Goal: Transaction & Acquisition: Purchase product/service

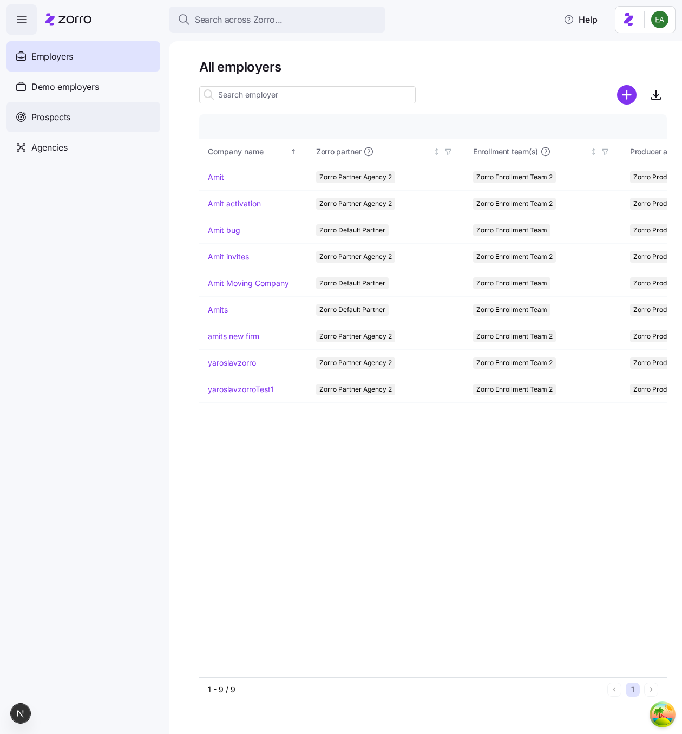
click at [80, 111] on div "Prospects" at bounding box center [83, 117] width 154 height 30
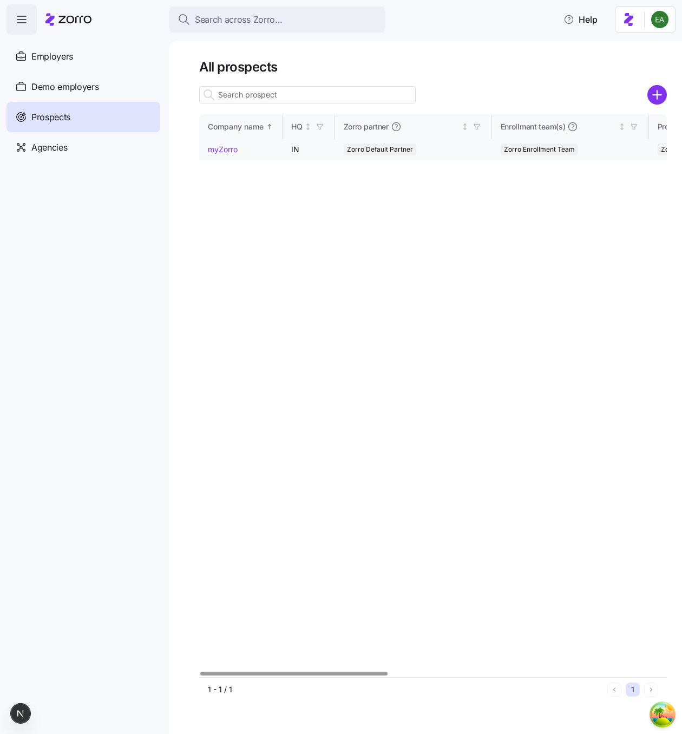
click at [220, 146] on link "myZorro" at bounding box center [223, 149] width 30 height 9
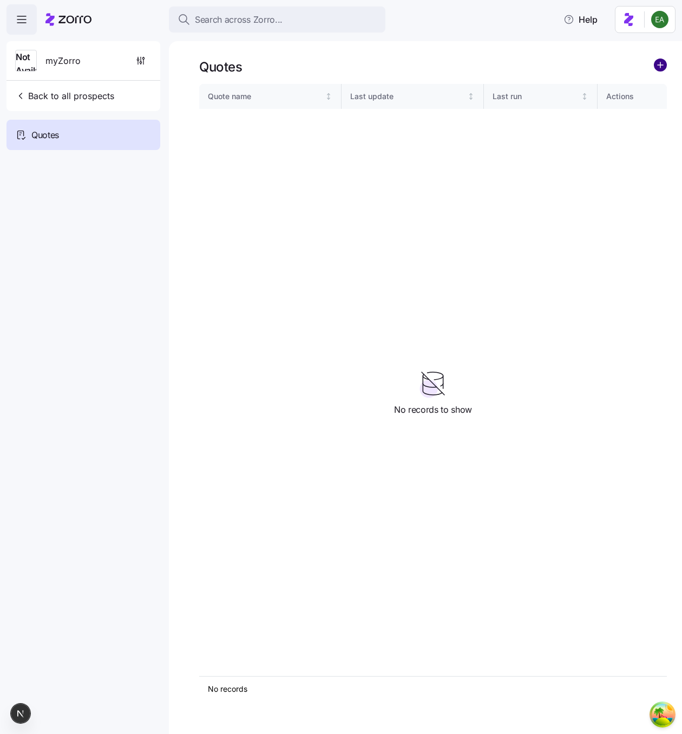
click at [664, 62] on circle "add icon" at bounding box center [661, 65] width 12 height 12
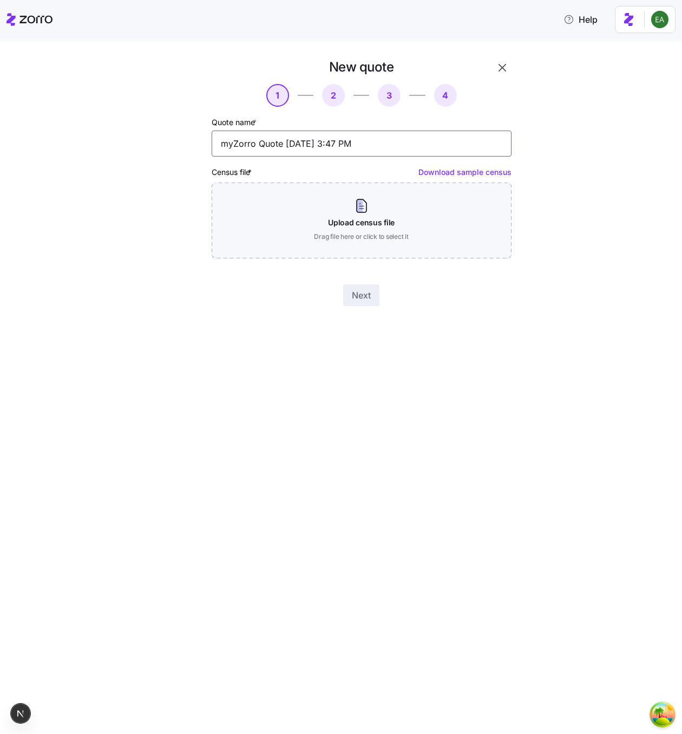
click at [315, 147] on input "myZorro Quote 08/18/2025 3:47 PM" at bounding box center [362, 144] width 300 height 26
click at [115, 208] on div "New quote 1 2 3 4 Quote name * myZorro Quote 08/18/2025 3:47 PM Census file * D…" at bounding box center [348, 188] width 637 height 261
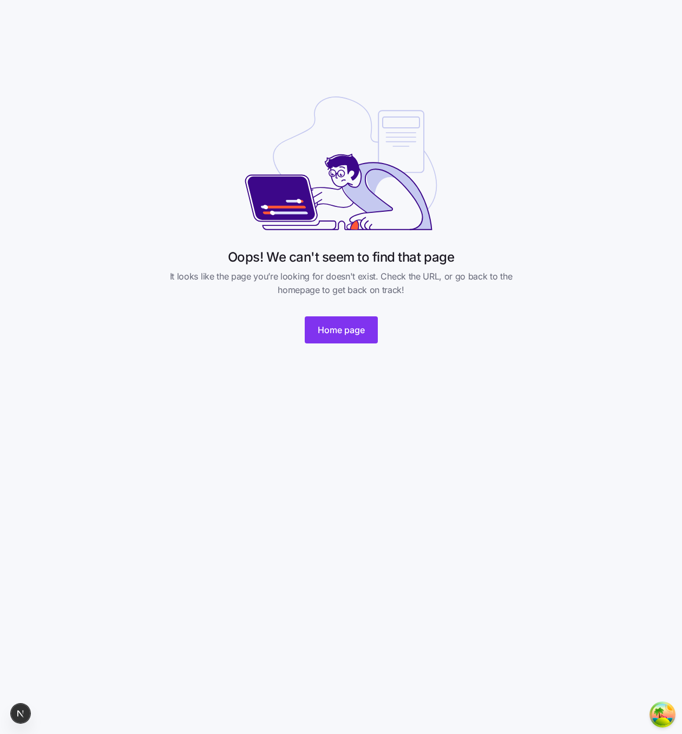
click at [259, 85] on html "Oops! We can't seem to find that page It looks like the page you’re looking for…" at bounding box center [341, 184] width 682 height 369
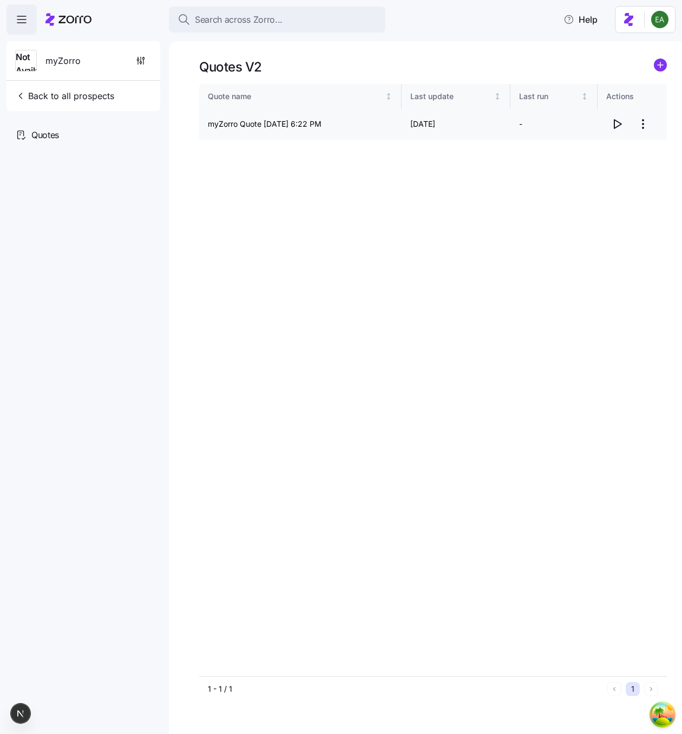
click at [618, 125] on icon "button" at bounding box center [617, 124] width 13 height 13
click at [660, 61] on circle "add icon" at bounding box center [661, 65] width 12 height 12
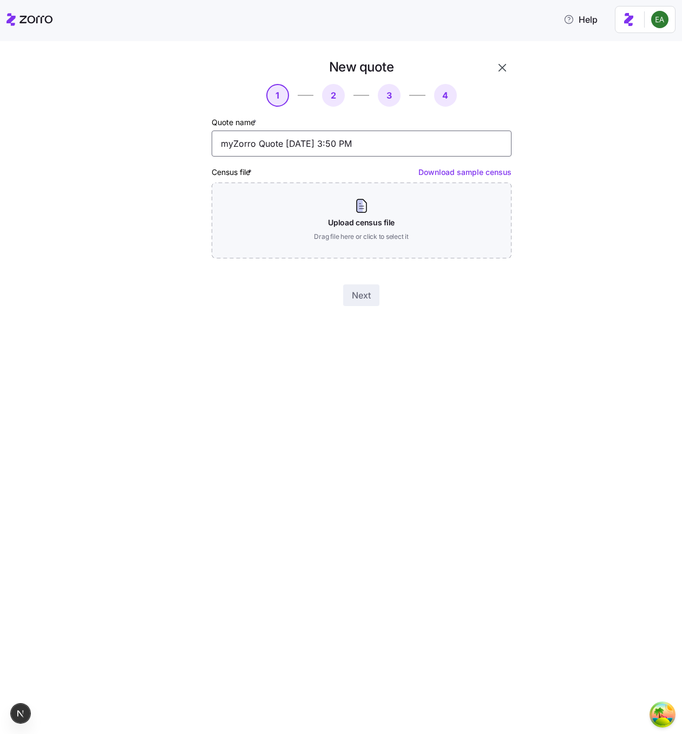
click at [272, 144] on input "myZorro Quote 08/18/2025 3:50 PM" at bounding box center [362, 144] width 300 height 26
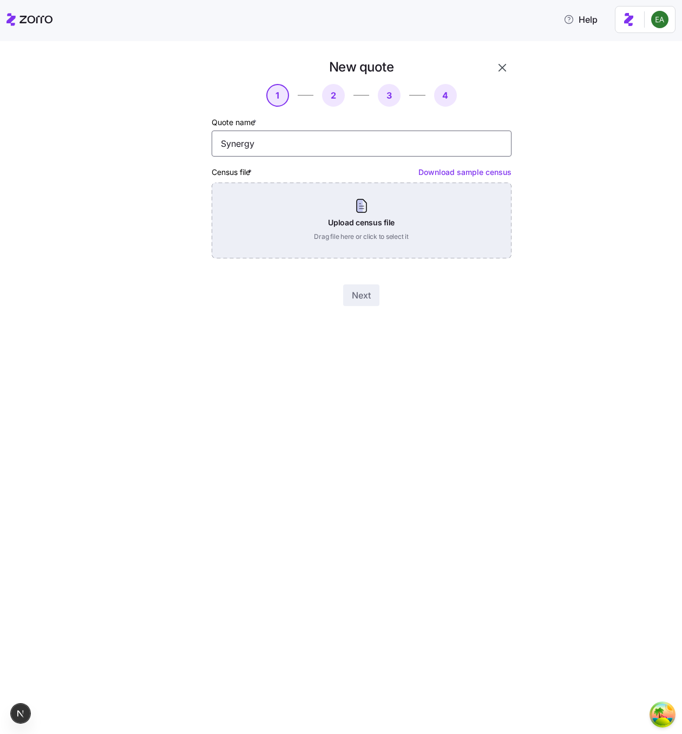
type input "Synergy"
click at [334, 222] on div "Upload census file Drag file here or click to select it" at bounding box center [362, 221] width 300 height 76
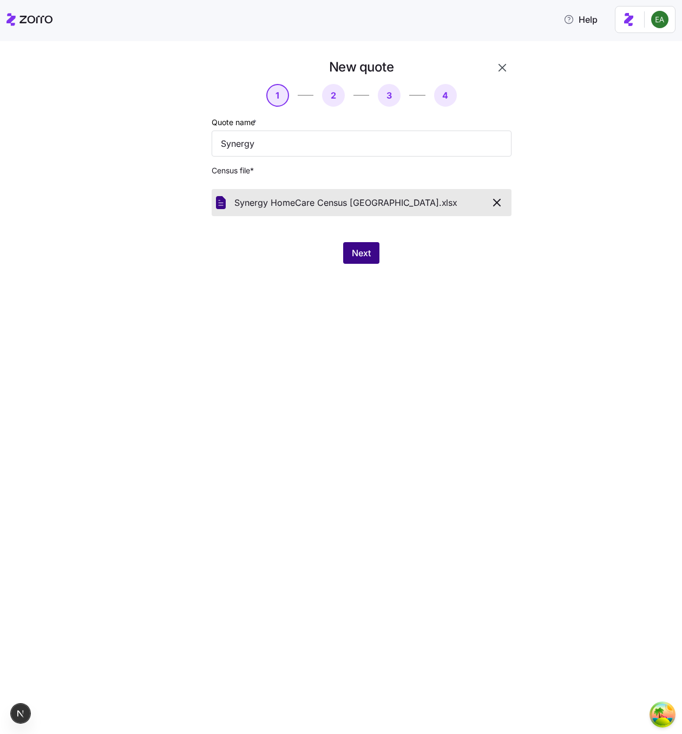
click at [364, 261] on button "Next" at bounding box center [361, 253] width 36 height 22
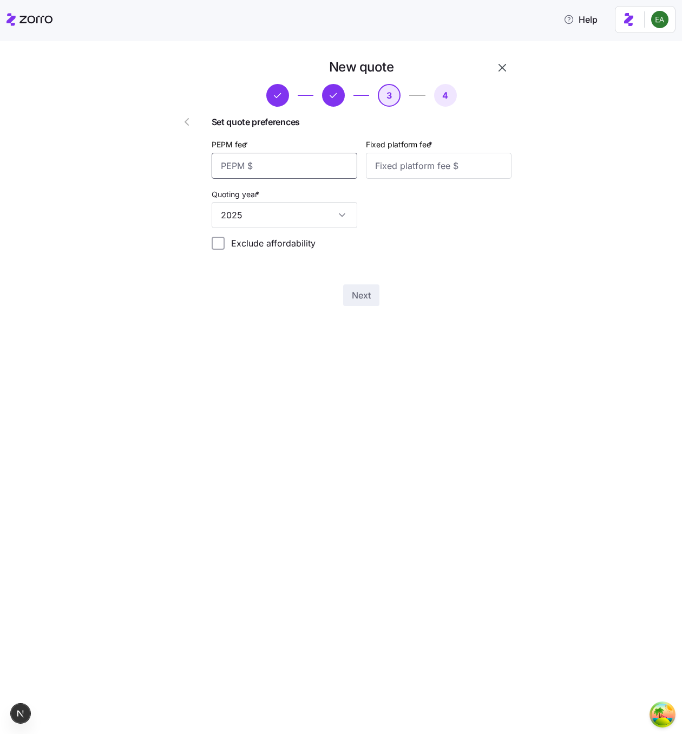
click at [276, 170] on input "PEPM fee *" at bounding box center [285, 166] width 146 height 26
type input "20"
type input "200"
click at [344, 296] on button "Next" at bounding box center [361, 295] width 36 height 22
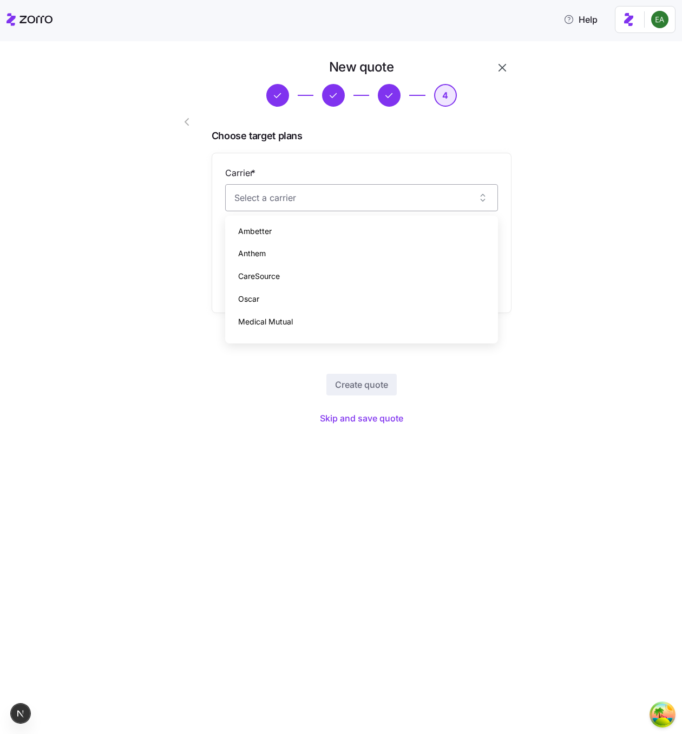
click at [316, 193] on input "Carrier *" at bounding box center [361, 197] width 273 height 27
click at [311, 233] on div "Ambetter" at bounding box center [362, 231] width 264 height 23
type input "Ambetter"
click at [299, 245] on input "Plan *" at bounding box center [361, 251] width 273 height 27
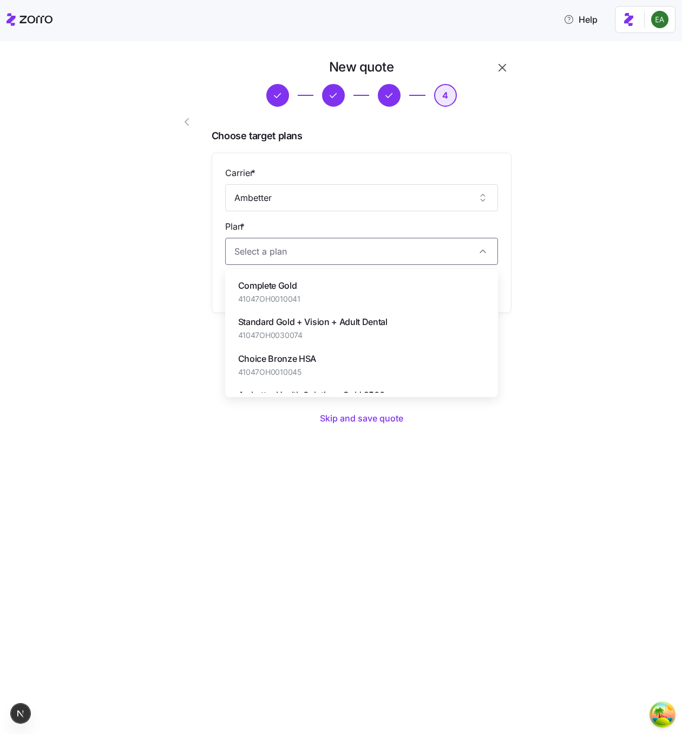
click at [298, 288] on span "Complete Gold" at bounding box center [269, 286] width 62 height 14
type input "Complete Gold"
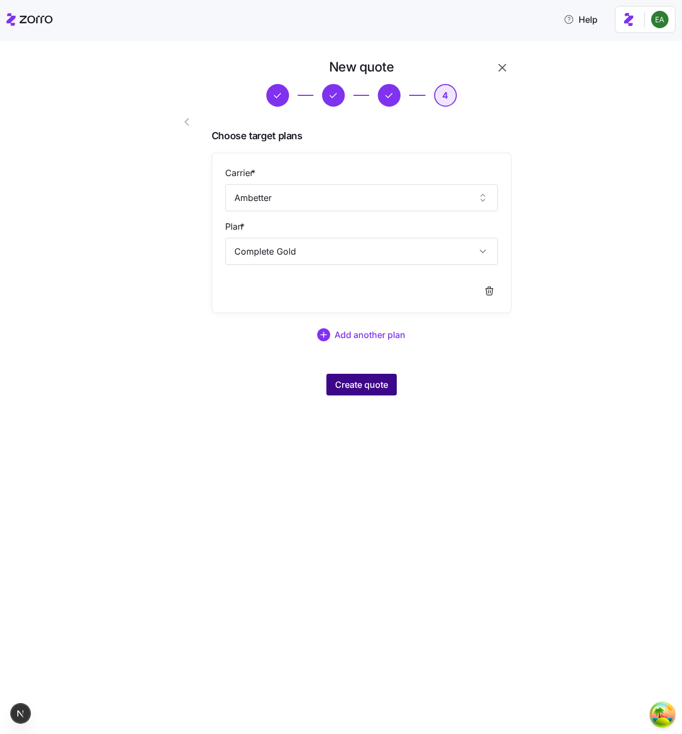
click at [360, 384] on span "Create quote" at bounding box center [361, 384] width 53 height 13
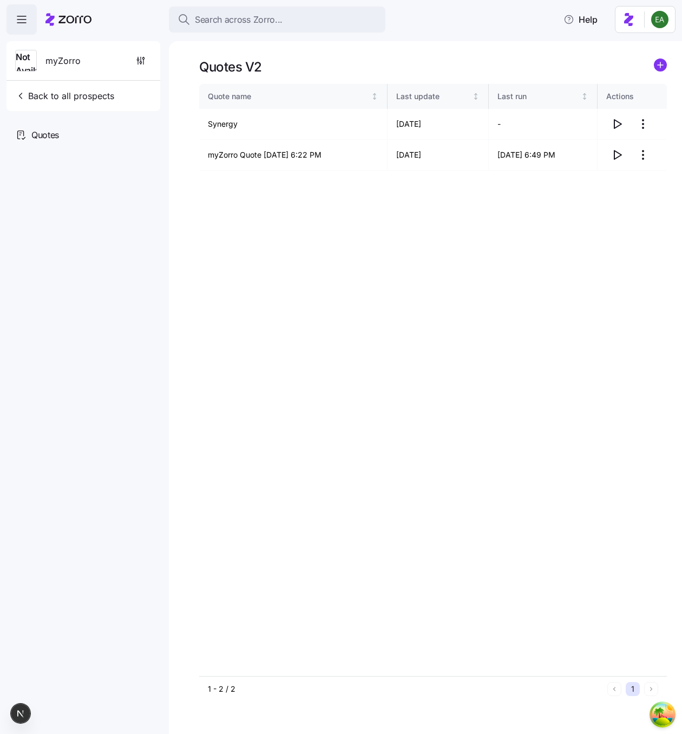
click at [464, 347] on div "Quote name Last update Last run Actions Synergy 08/18/2025 - myZorro Quote 08/1…" at bounding box center [433, 380] width 468 height 592
click at [618, 120] on icon "button" at bounding box center [617, 124] width 13 height 13
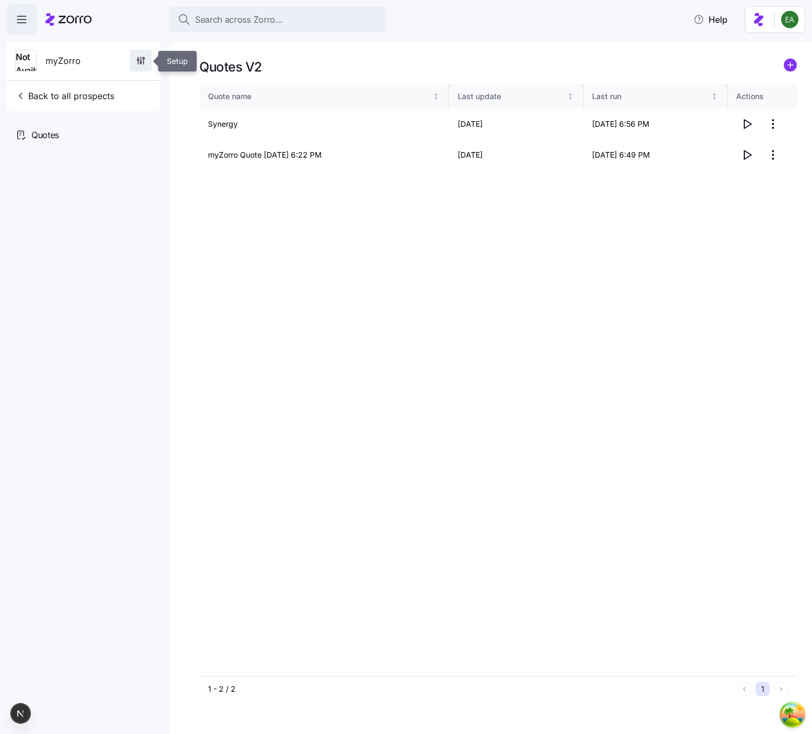
click at [140, 52] on span "button" at bounding box center [141, 60] width 21 height 21
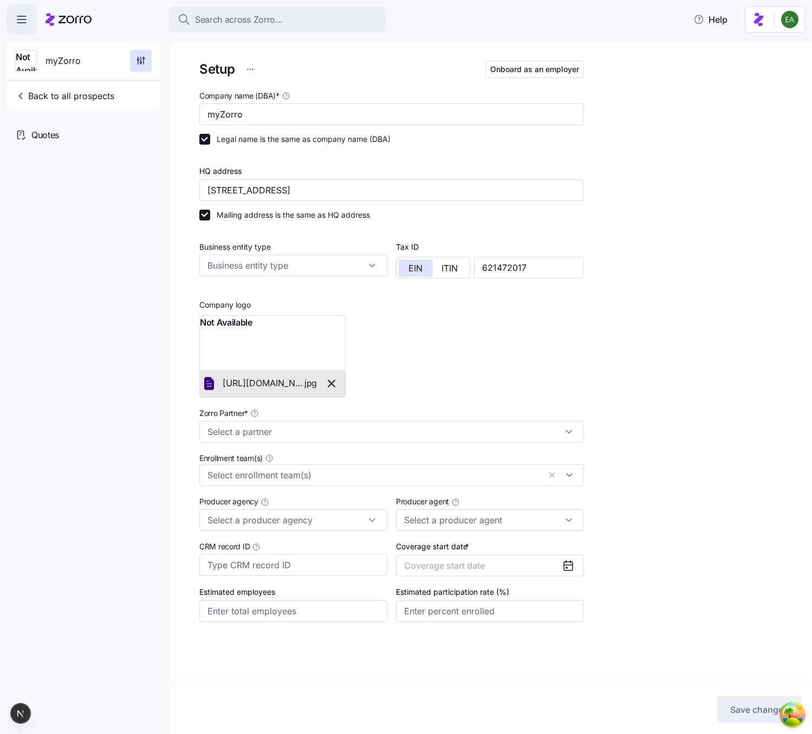
type input "Amit Sharon (amit.s+producer@myzorro.co)"
type input "Zorro Default Partner"
type input "Zorro Producer"
click at [336, 383] on icon "button" at bounding box center [331, 383] width 13 height 13
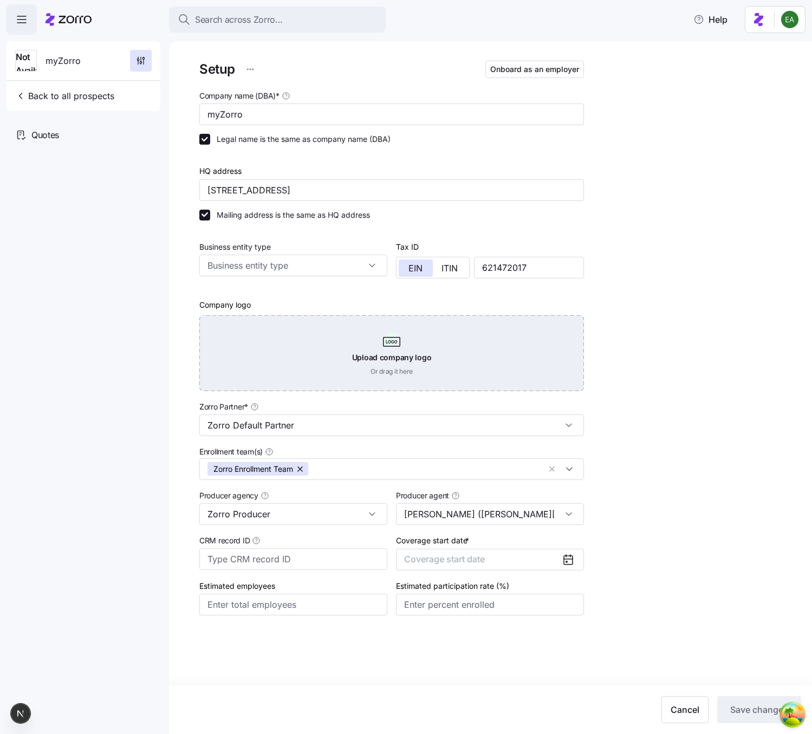
click at [346, 357] on div "Upload company logo Or drag it here" at bounding box center [391, 353] width 385 height 76
click at [378, 341] on div "Upload company logo Or drag it here" at bounding box center [391, 353] width 385 height 76
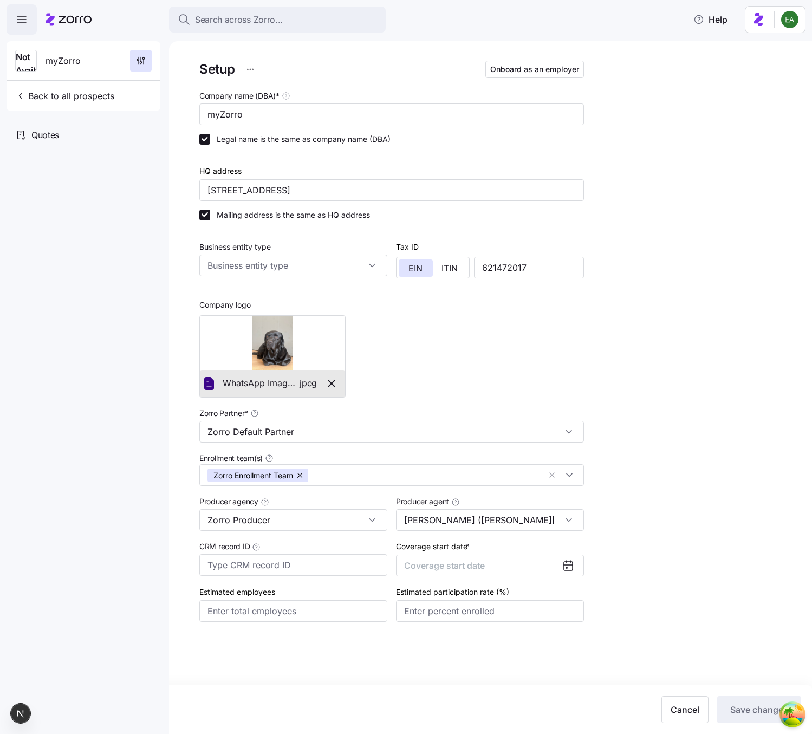
click at [682, 528] on div "Setup Onboard as an employer Company name (DBA) * myZorro Legal name is the sam…" at bounding box center [497, 365] width 597 height 615
click at [455, 561] on span "Coverage start date" at bounding box center [444, 565] width 81 height 11
click at [564, 600] on button "button" at bounding box center [557, 599] width 23 height 23
click at [441, 621] on button "Jan" at bounding box center [433, 626] width 54 height 23
click at [682, 716] on button "Save changes" at bounding box center [759, 709] width 84 height 27
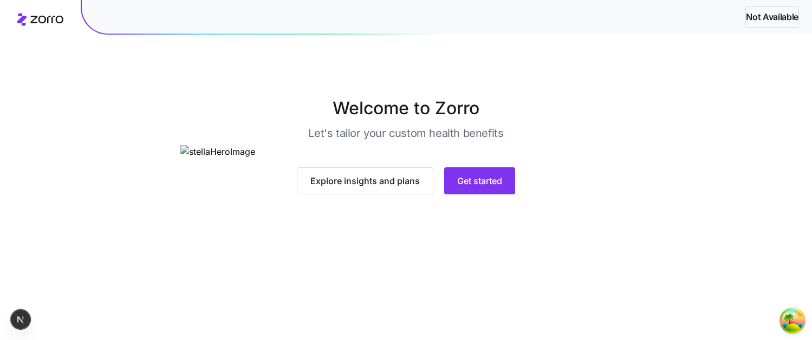
click at [523, 155] on img at bounding box center [405, 152] width 451 height 14
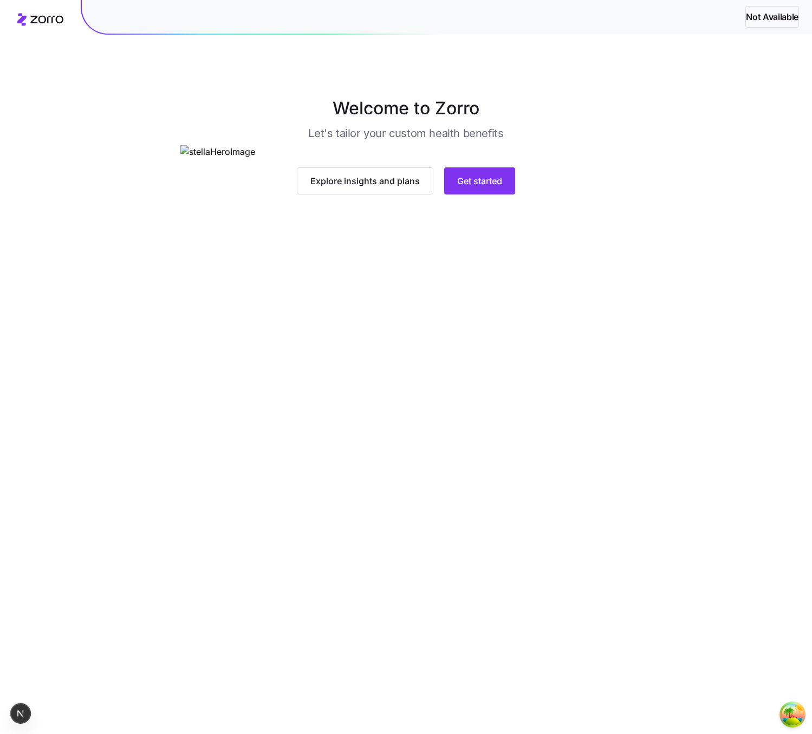
click at [635, 194] on div "Welcome to [PERSON_NAME] Let's tailor your custom health benefits Explore insig…" at bounding box center [406, 144] width 537 height 99
